Goal: Navigation & Orientation: Find specific page/section

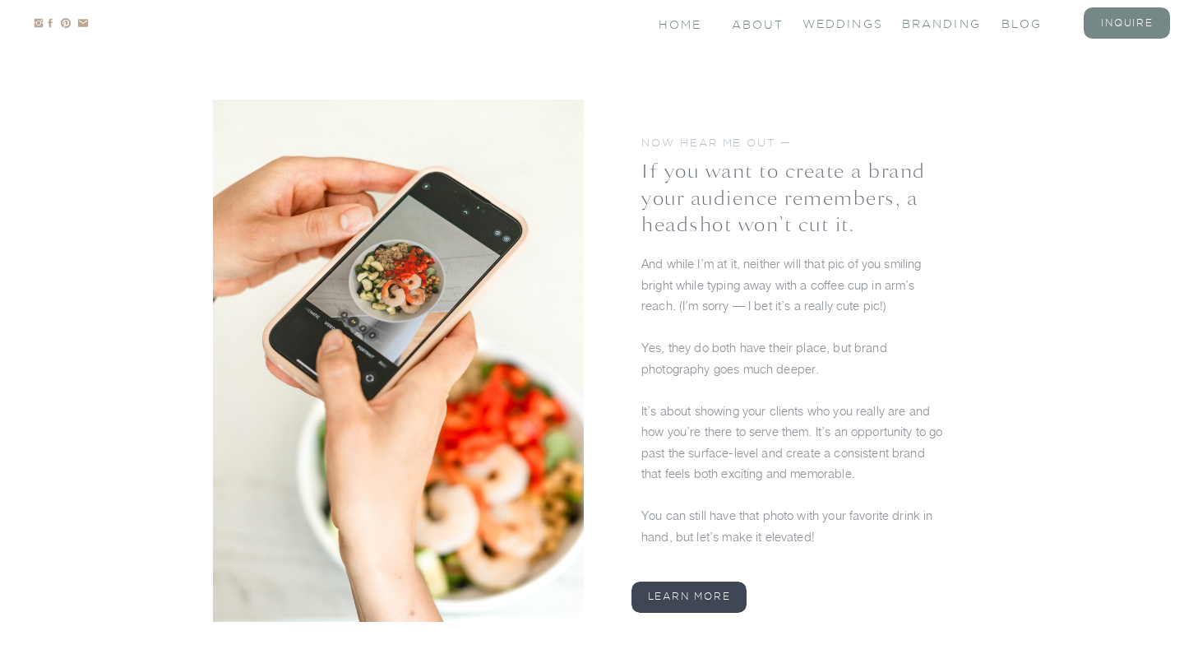
scroll to position [1851, 0]
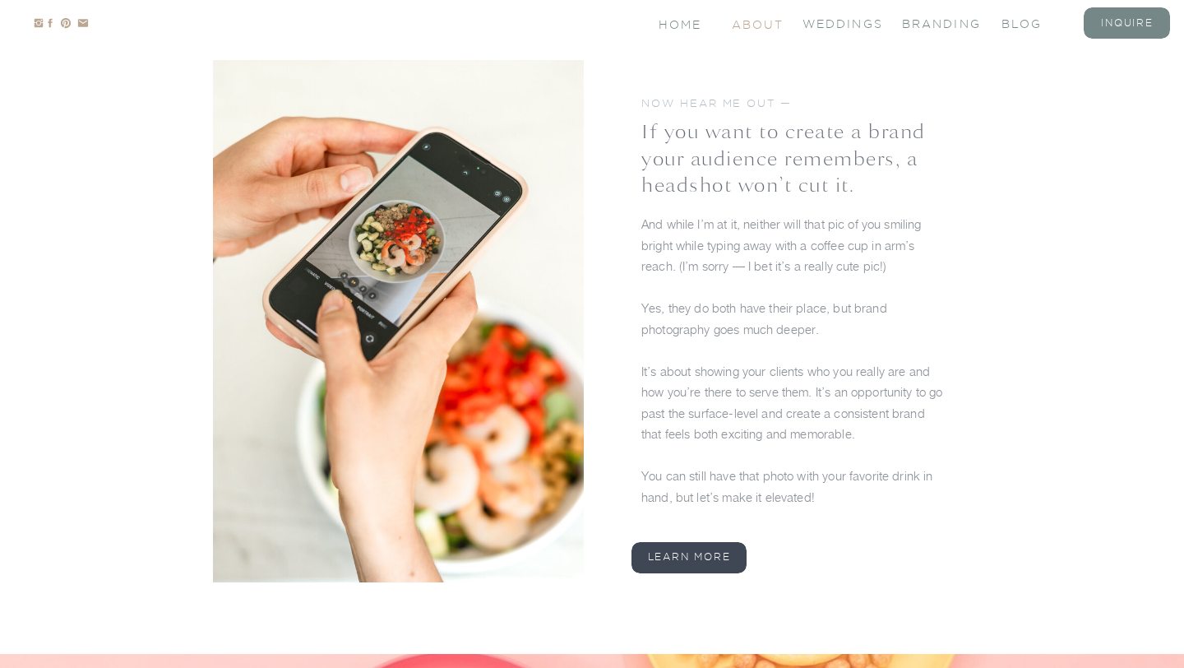
click at [749, 19] on nav "About" at bounding box center [756, 23] width 49 height 14
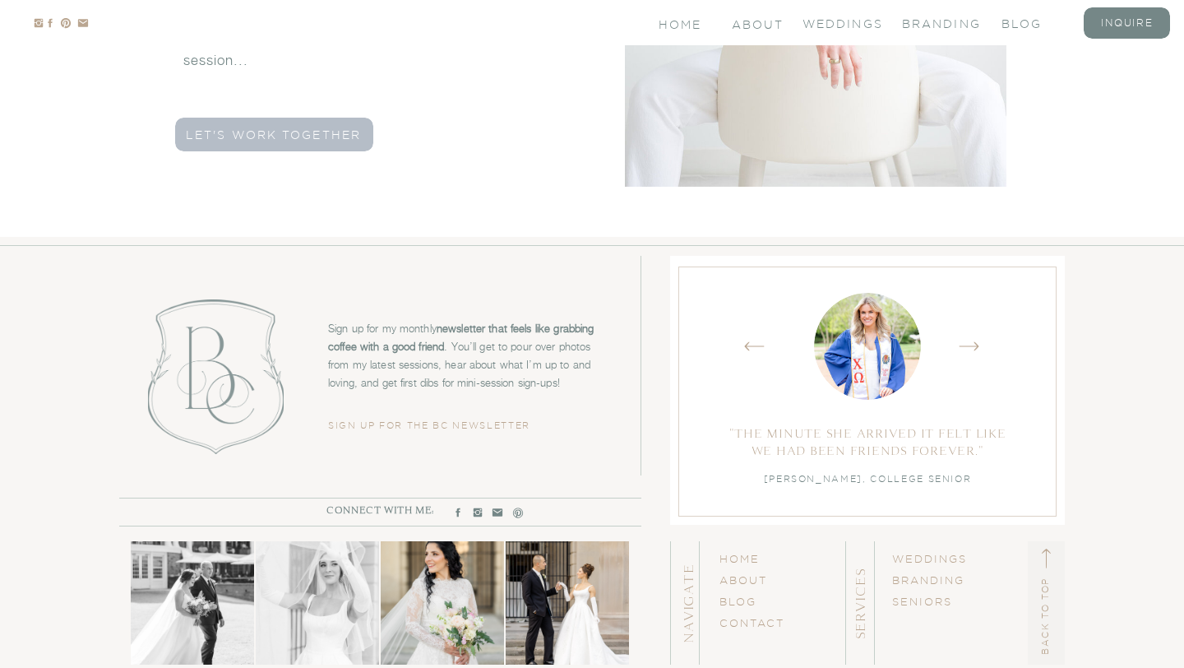
scroll to position [5105, 0]
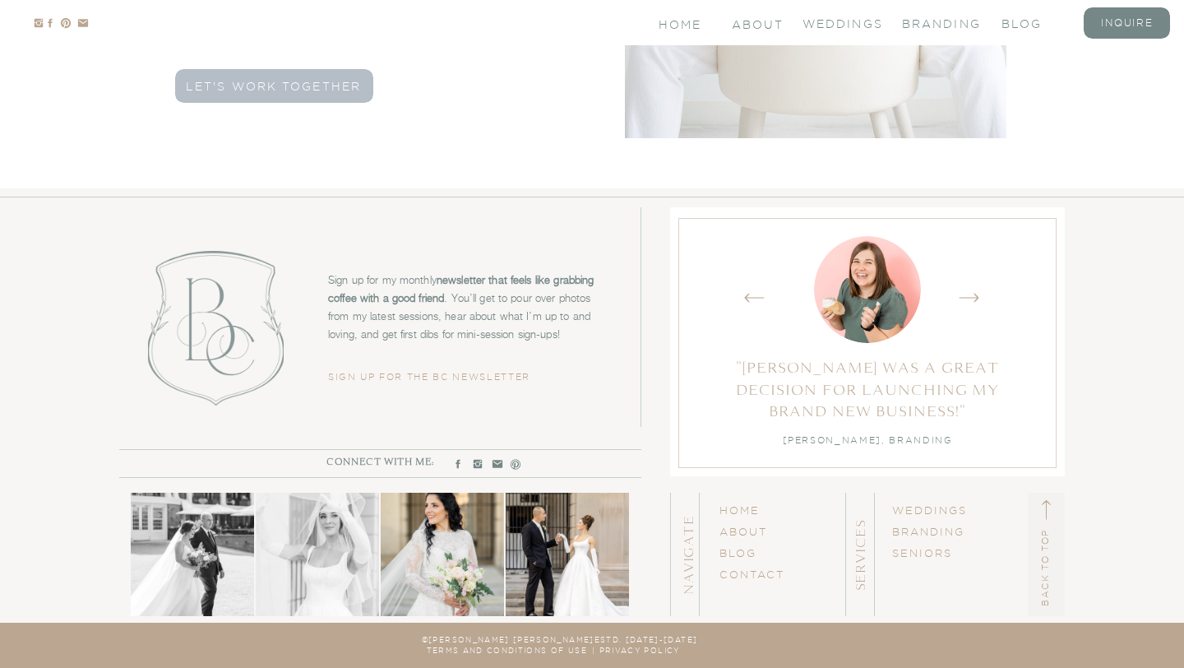
click at [904, 525] on h3 "WEDDINGs BRANDING SENIORS" at bounding box center [933, 554] width 82 height 111
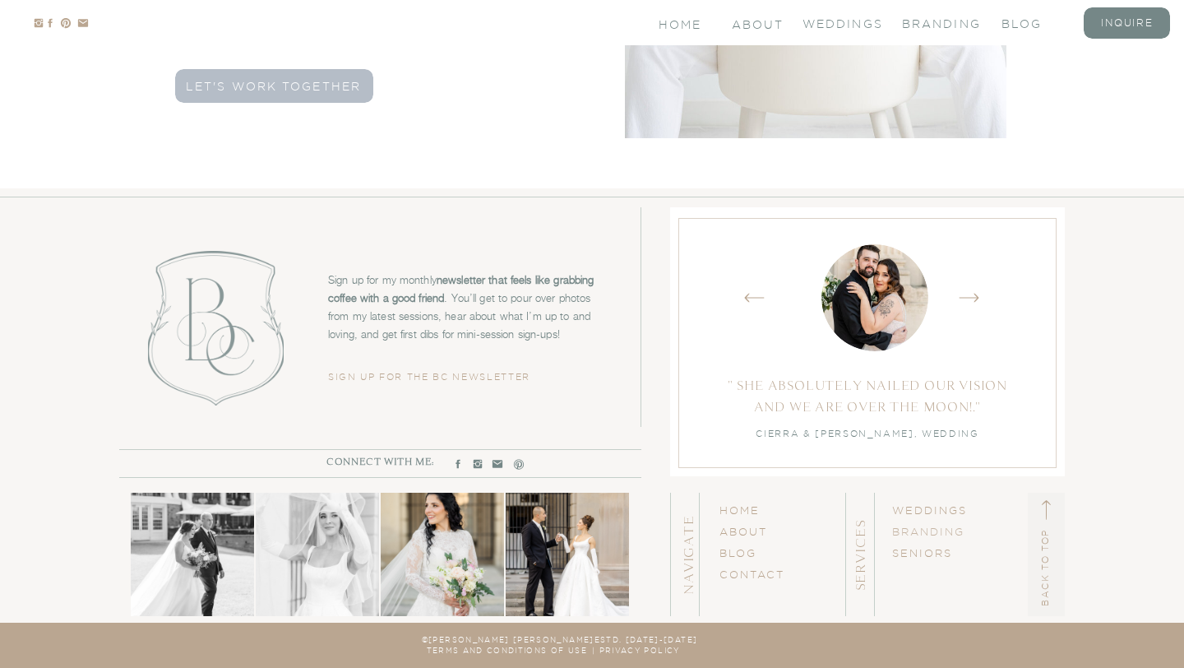
click at [904, 526] on link "BRANDING" at bounding box center [928, 532] width 72 height 12
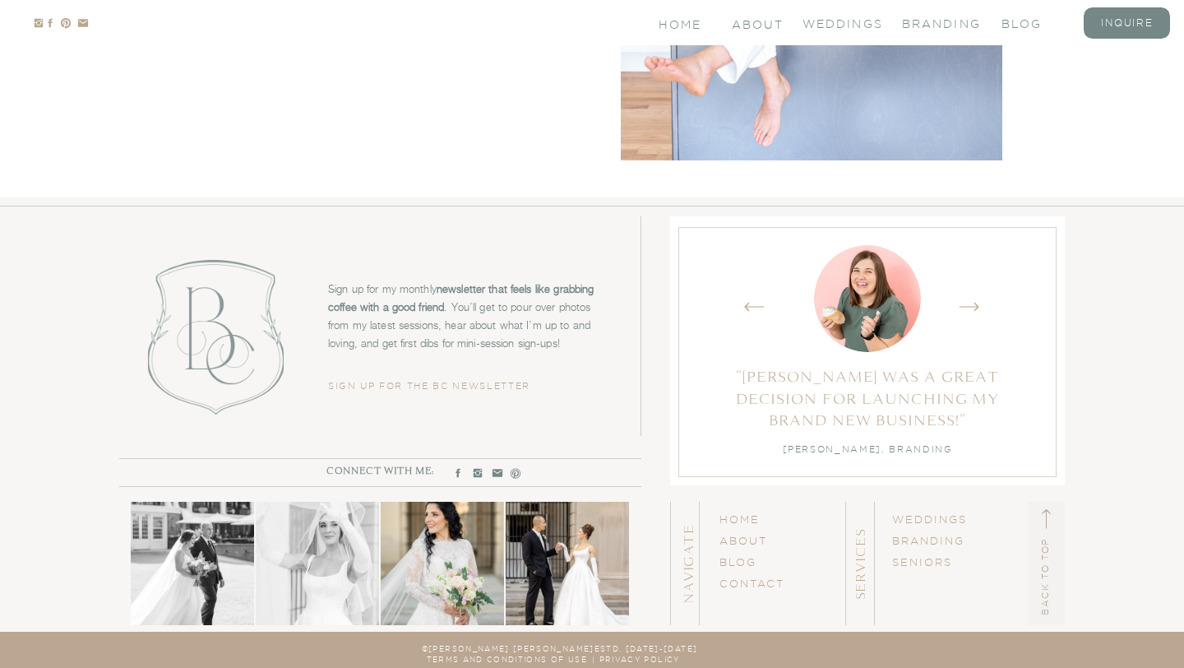
scroll to position [8071, 0]
